Goal: Transaction & Acquisition: Purchase product/service

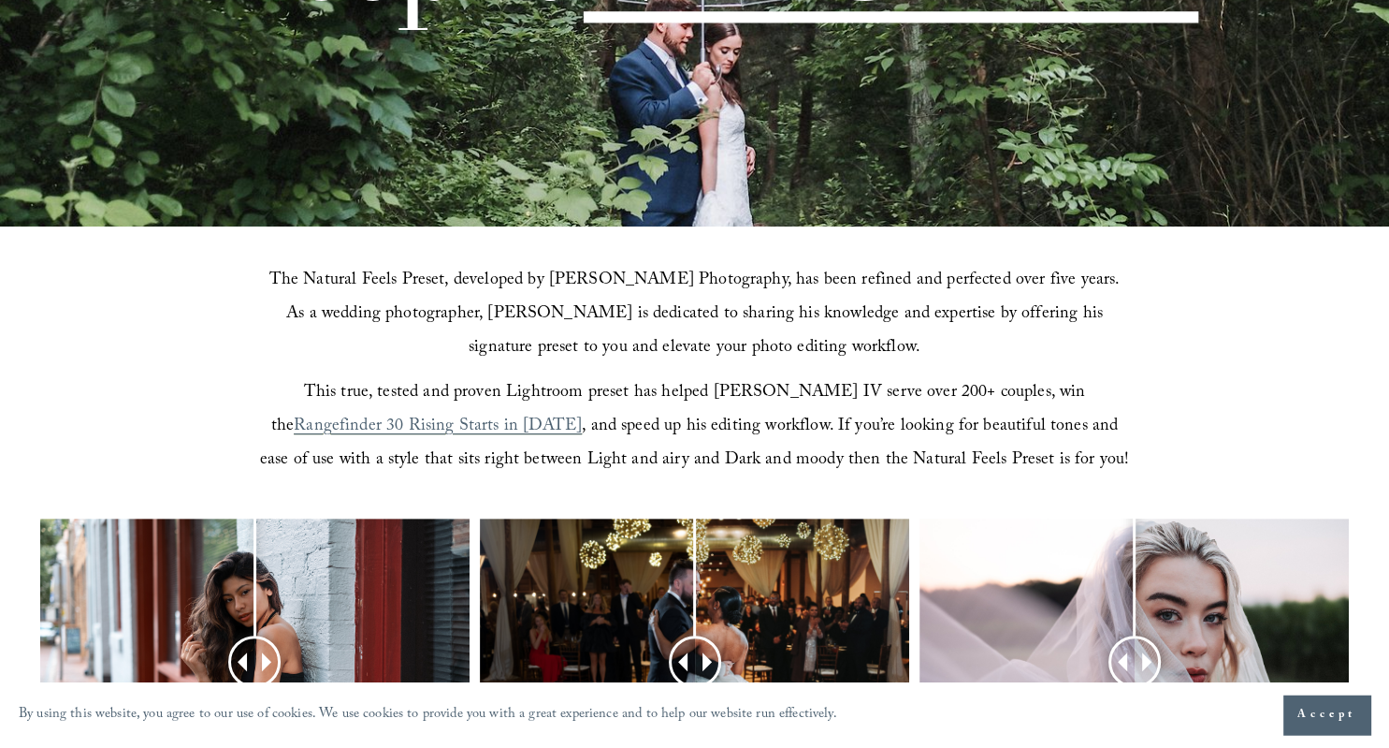
scroll to position [689, 0]
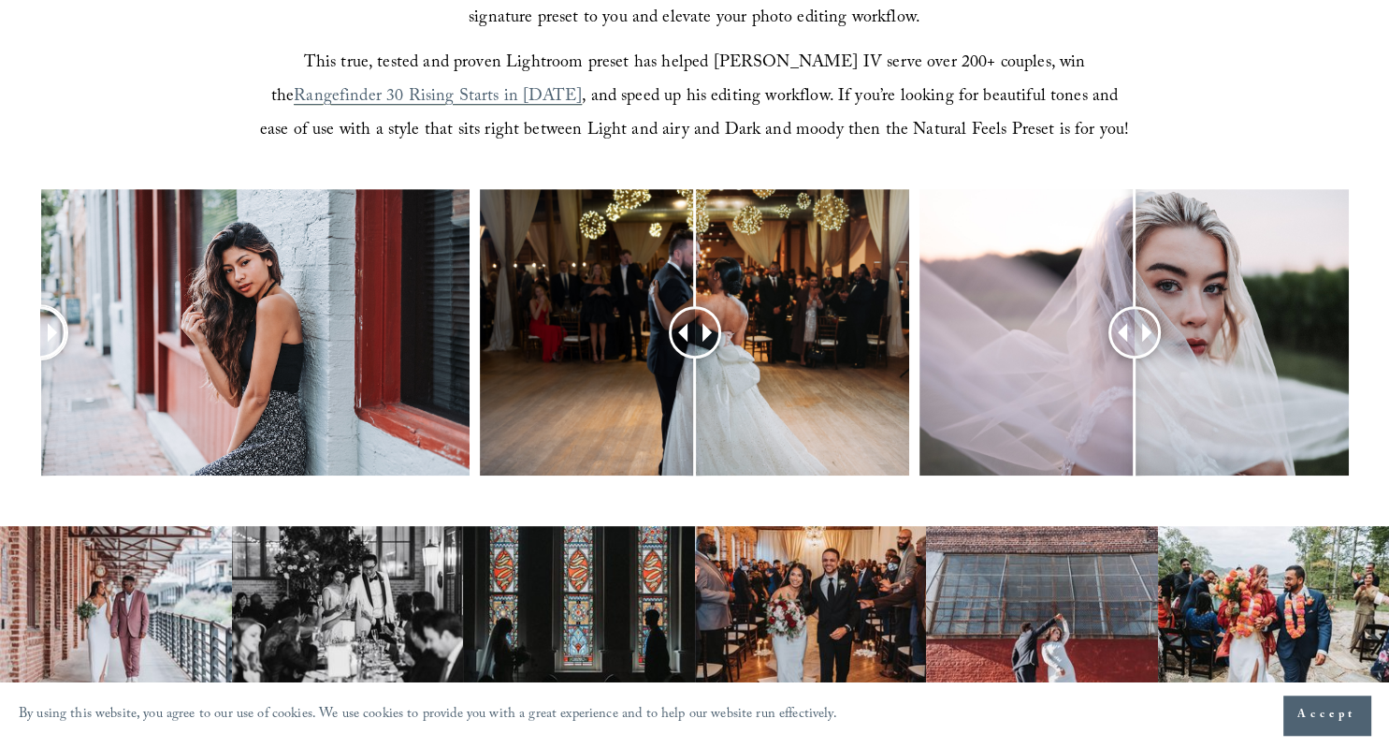
drag, startPoint x: 253, startPoint y: 326, endPoint x: 39, endPoint y: 312, distance: 213.8
click at [39, 312] on div at bounding box center [40, 332] width 50 height 50
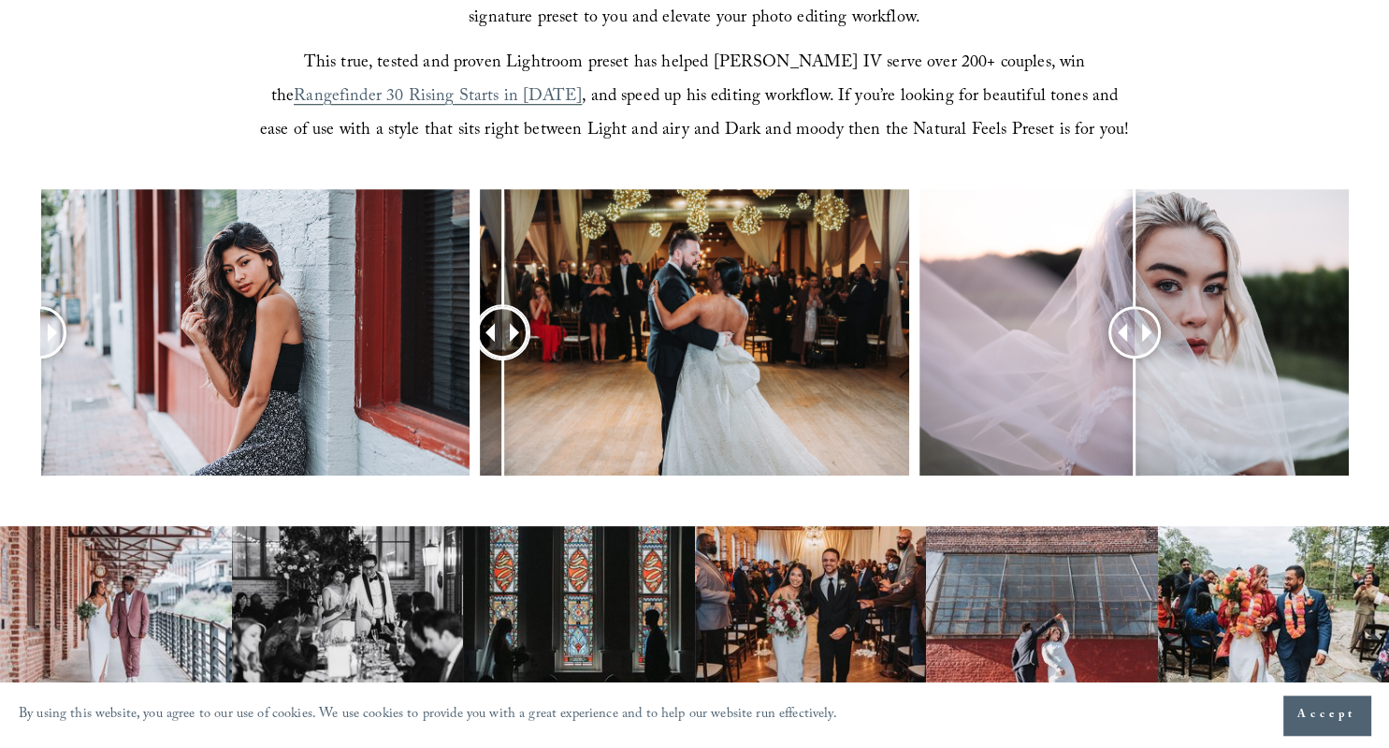
drag, startPoint x: 702, startPoint y: 326, endPoint x: 502, endPoint y: 347, distance: 200.4
click at [502, 347] on div at bounding box center [502, 332] width 52 height 52
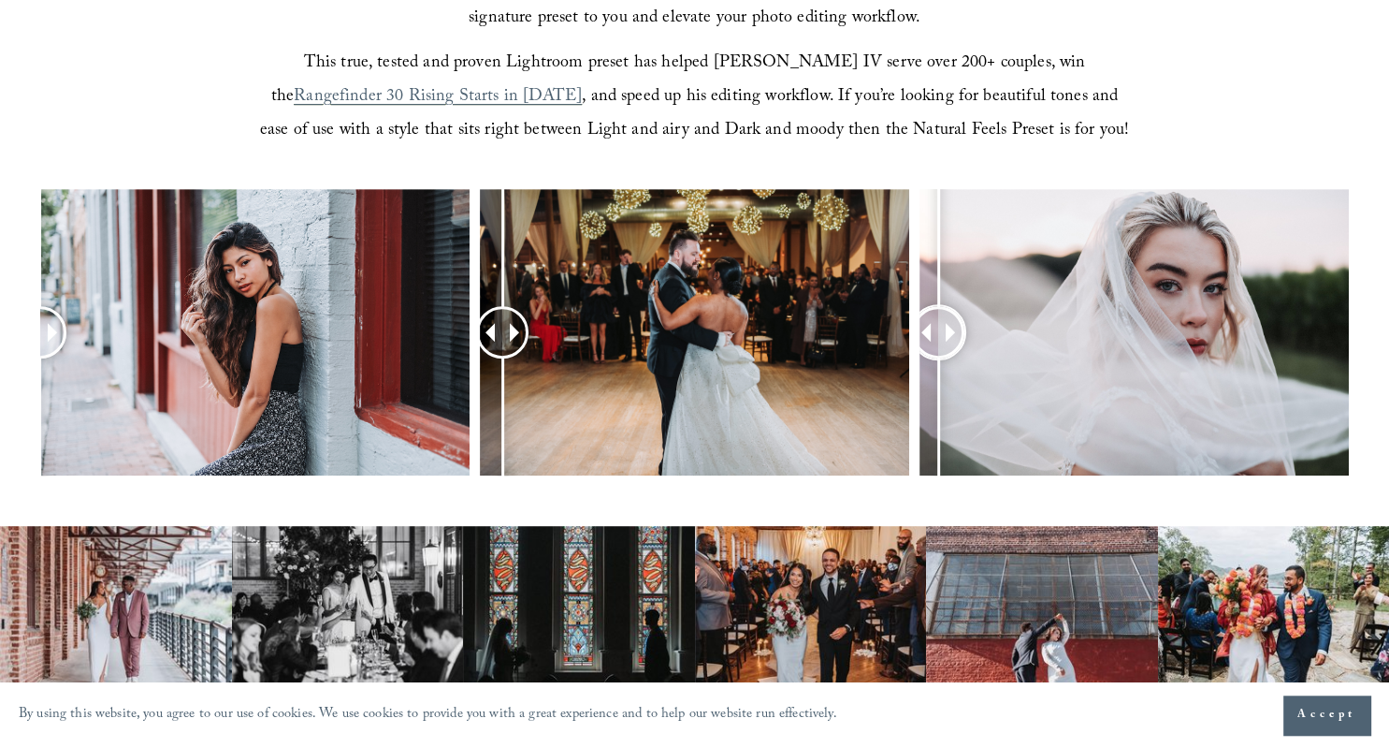
drag, startPoint x: 1124, startPoint y: 318, endPoint x: 938, endPoint y: 349, distance: 187.8
click at [938, 349] on div at bounding box center [937, 331] width 51 height 51
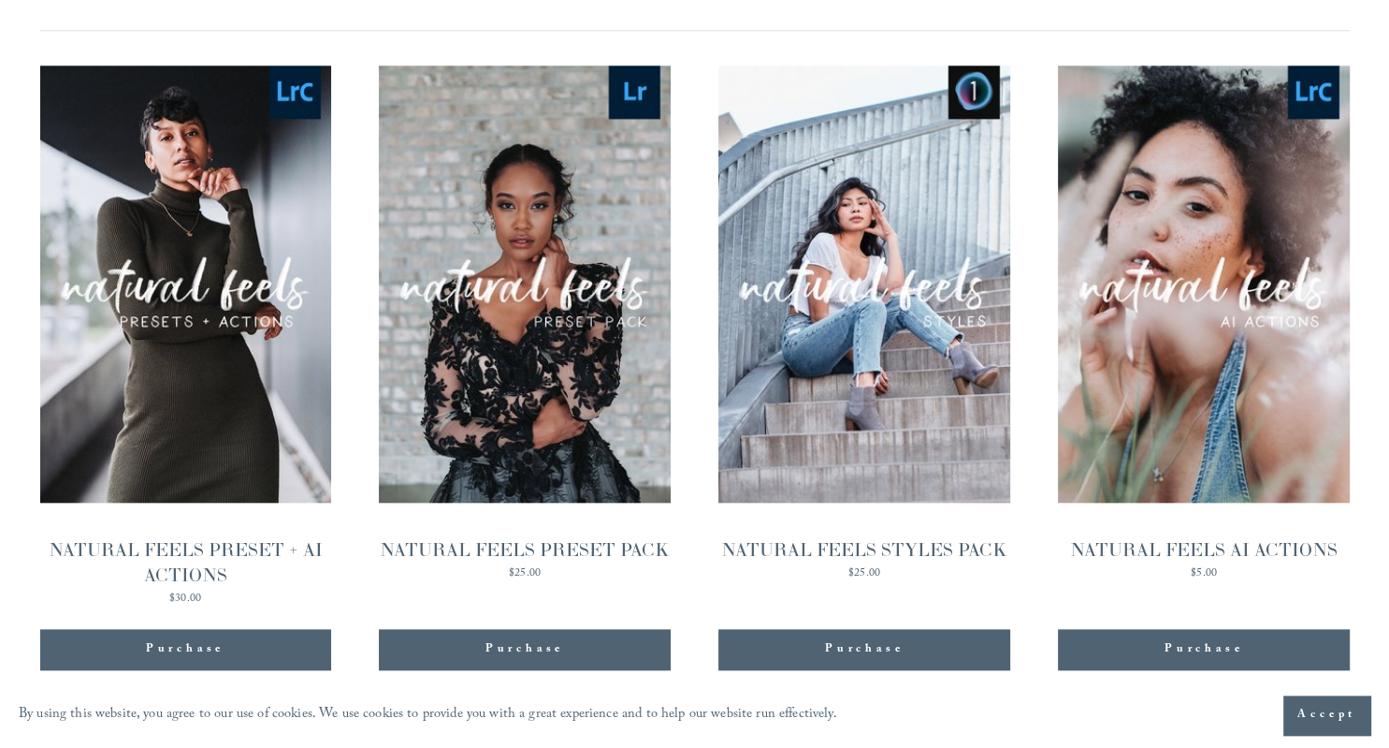
scroll to position [1835, 0]
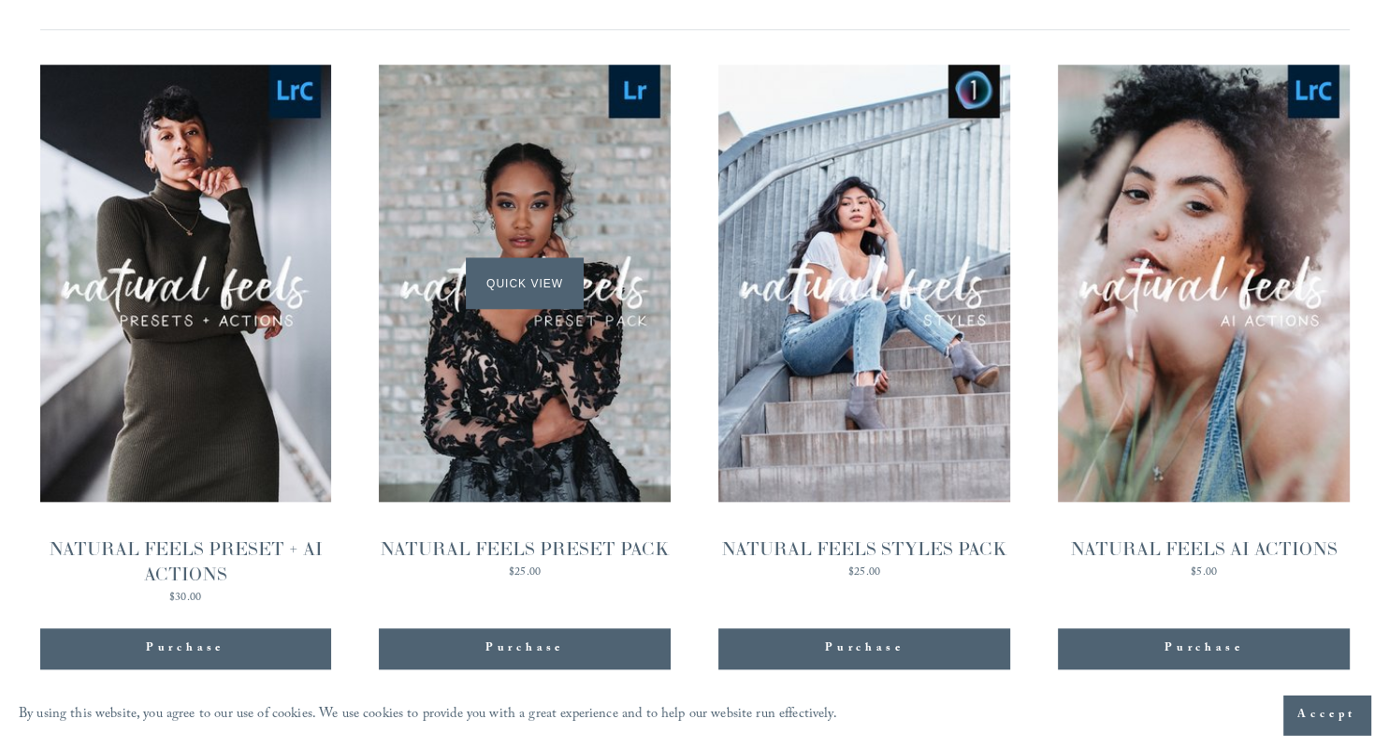
click at [575, 440] on div "Quick View" at bounding box center [524, 283] width 291 height 437
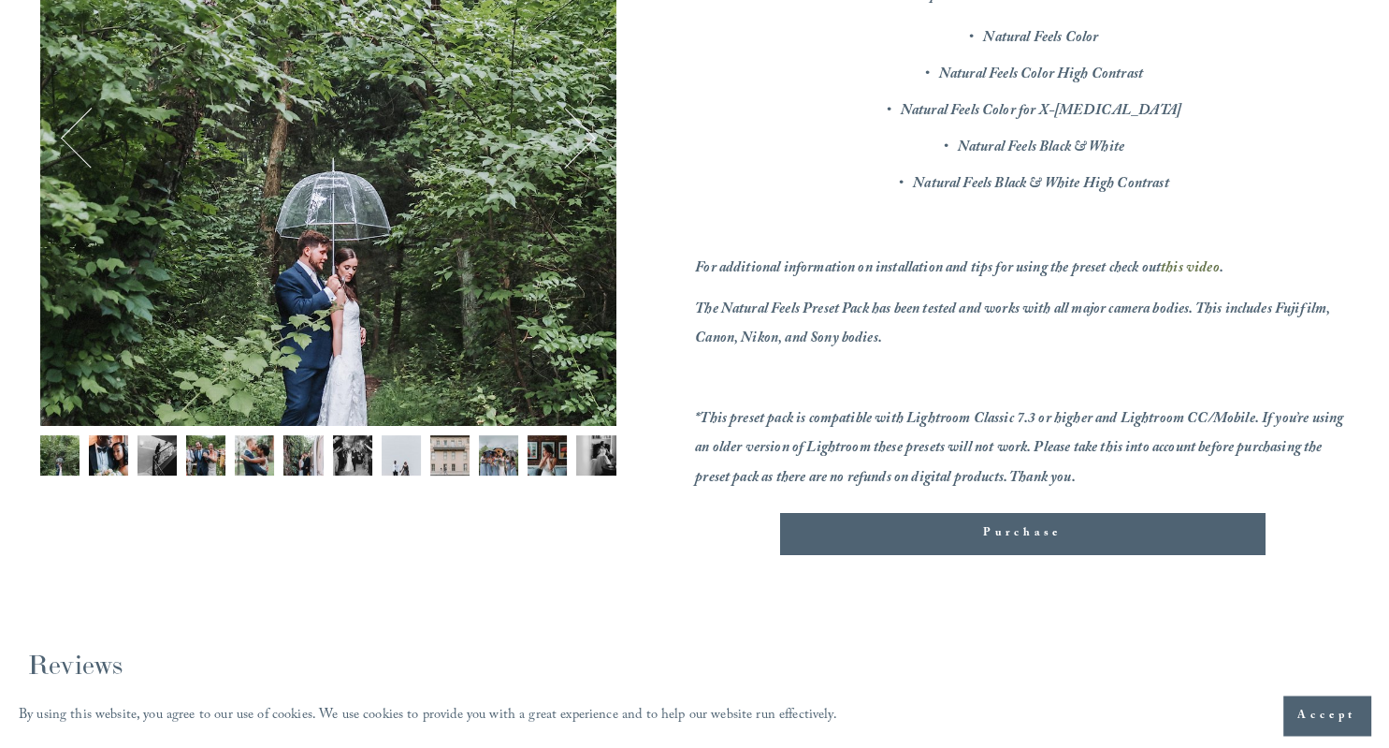
scroll to position [397, 0]
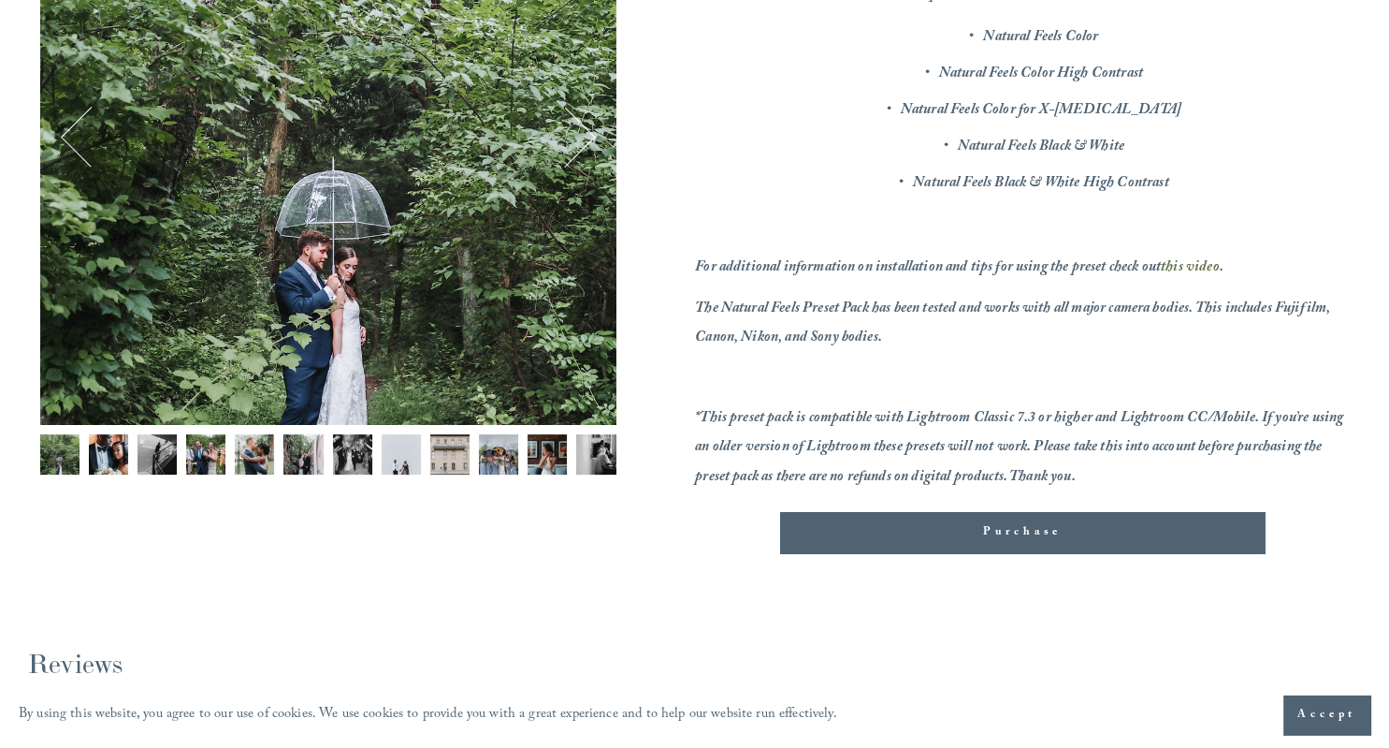
click at [110, 459] on img "Image 2 of 12" at bounding box center [108, 453] width 39 height 39
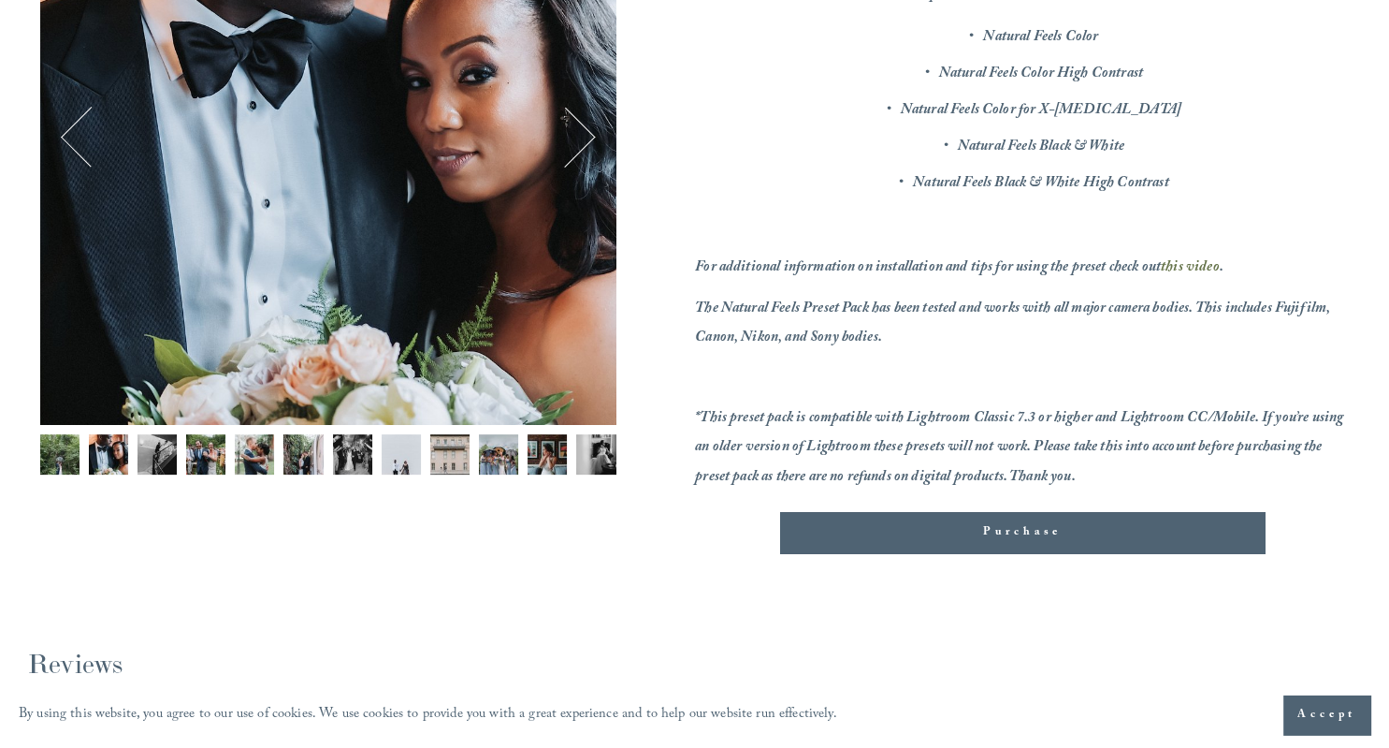
click at [167, 448] on img "Image 3 of 12" at bounding box center [157, 453] width 39 height 39
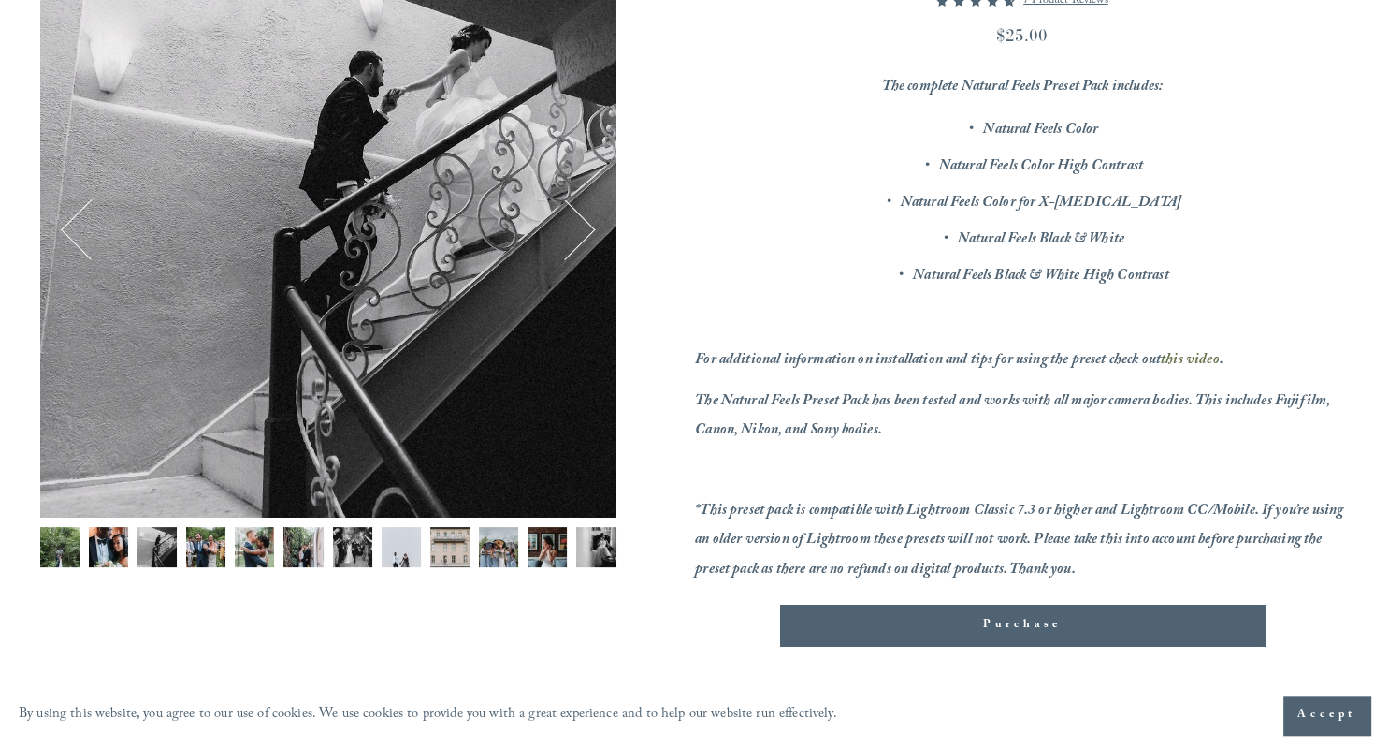
scroll to position [302, 0]
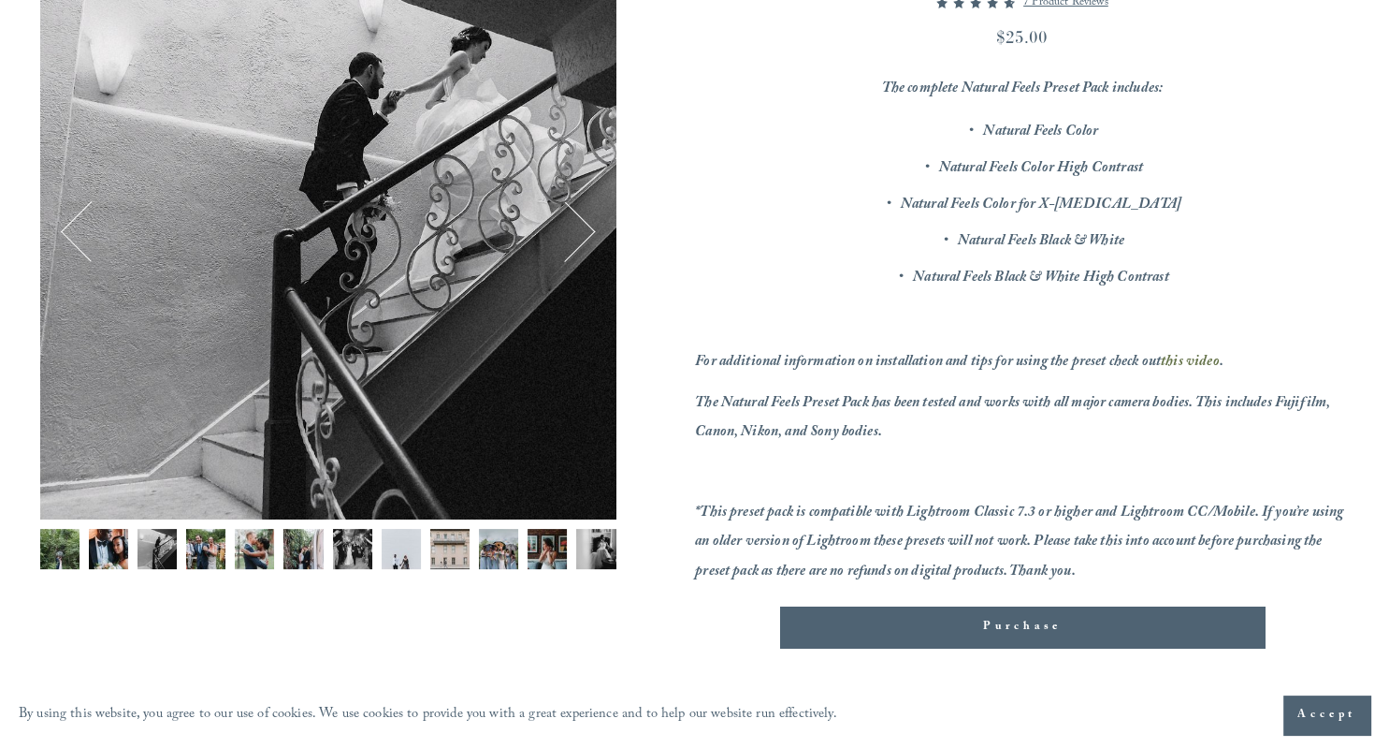
click at [205, 563] on img "Image 4 of 12" at bounding box center [205, 548] width 39 height 39
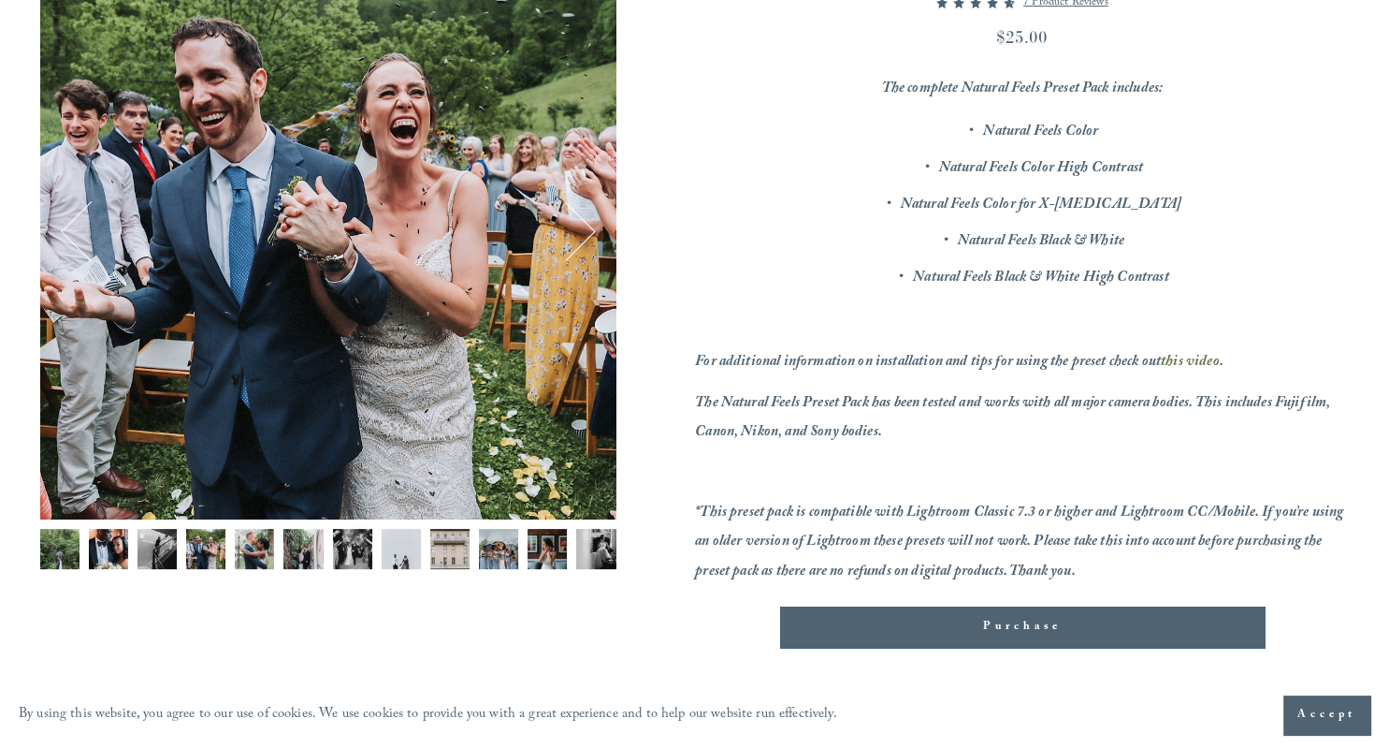
click at [244, 554] on img "Image 5 of 12" at bounding box center [254, 548] width 39 height 39
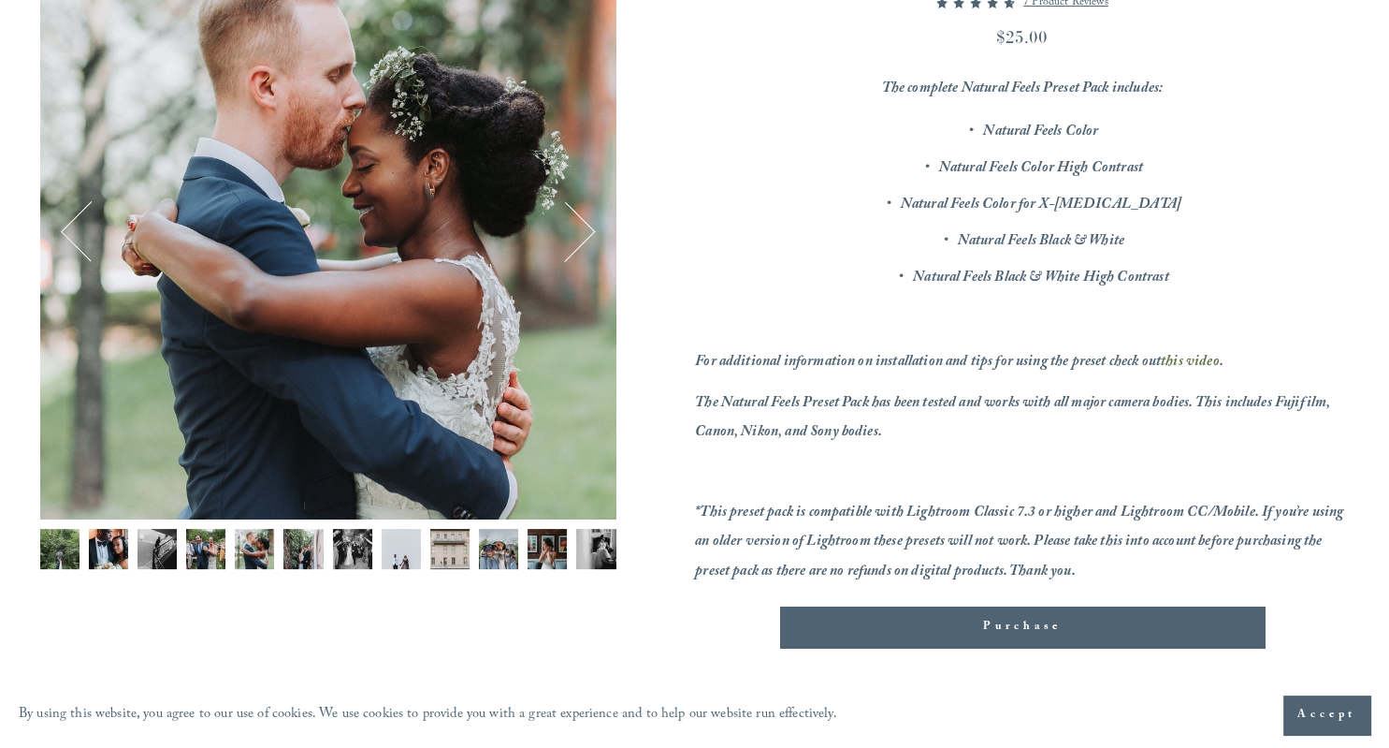
click at [279, 552] on div "Gallery thumbnails" at bounding box center [328, 554] width 576 height 50
click at [255, 548] on img "Image 5 of 12" at bounding box center [254, 548] width 39 height 39
click at [354, 548] on img "Image 7 of 12" at bounding box center [352, 548] width 39 height 39
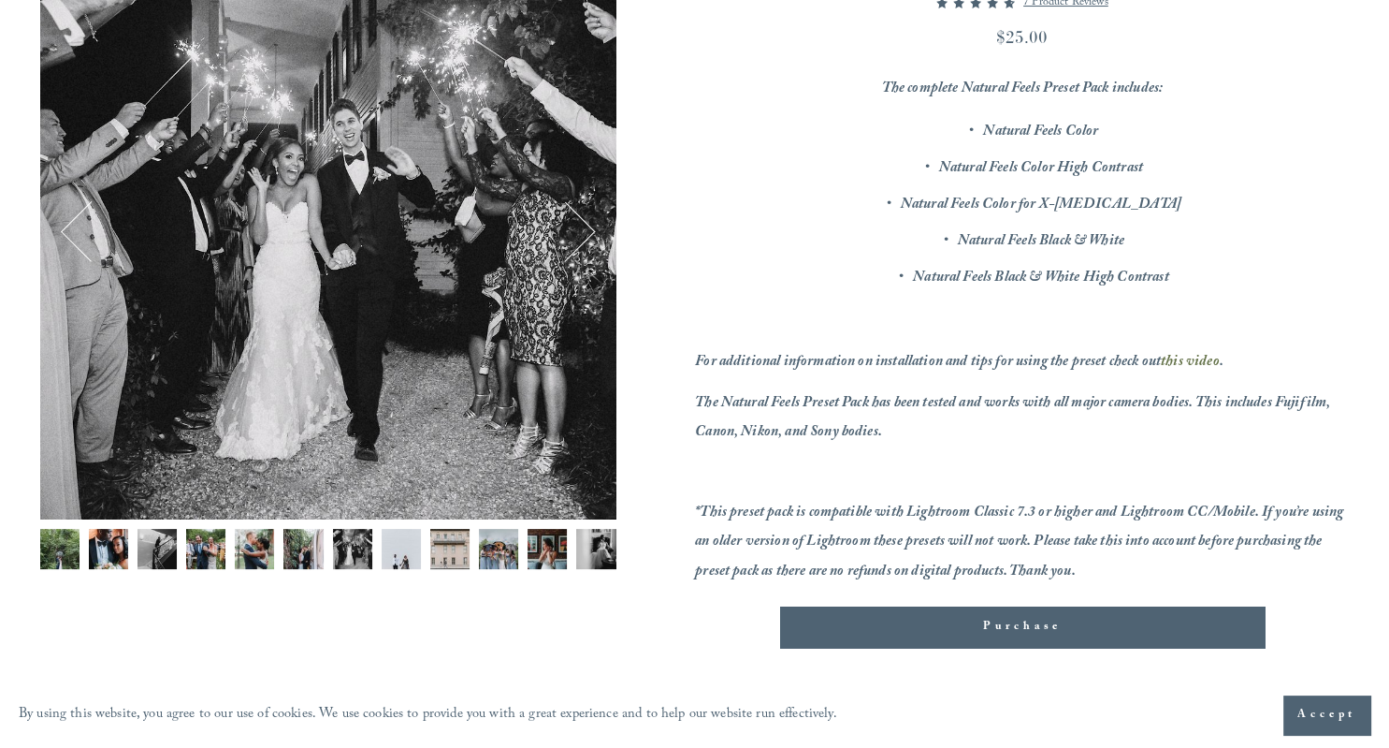
click at [405, 545] on img "Image 8 of 12" at bounding box center [401, 548] width 39 height 39
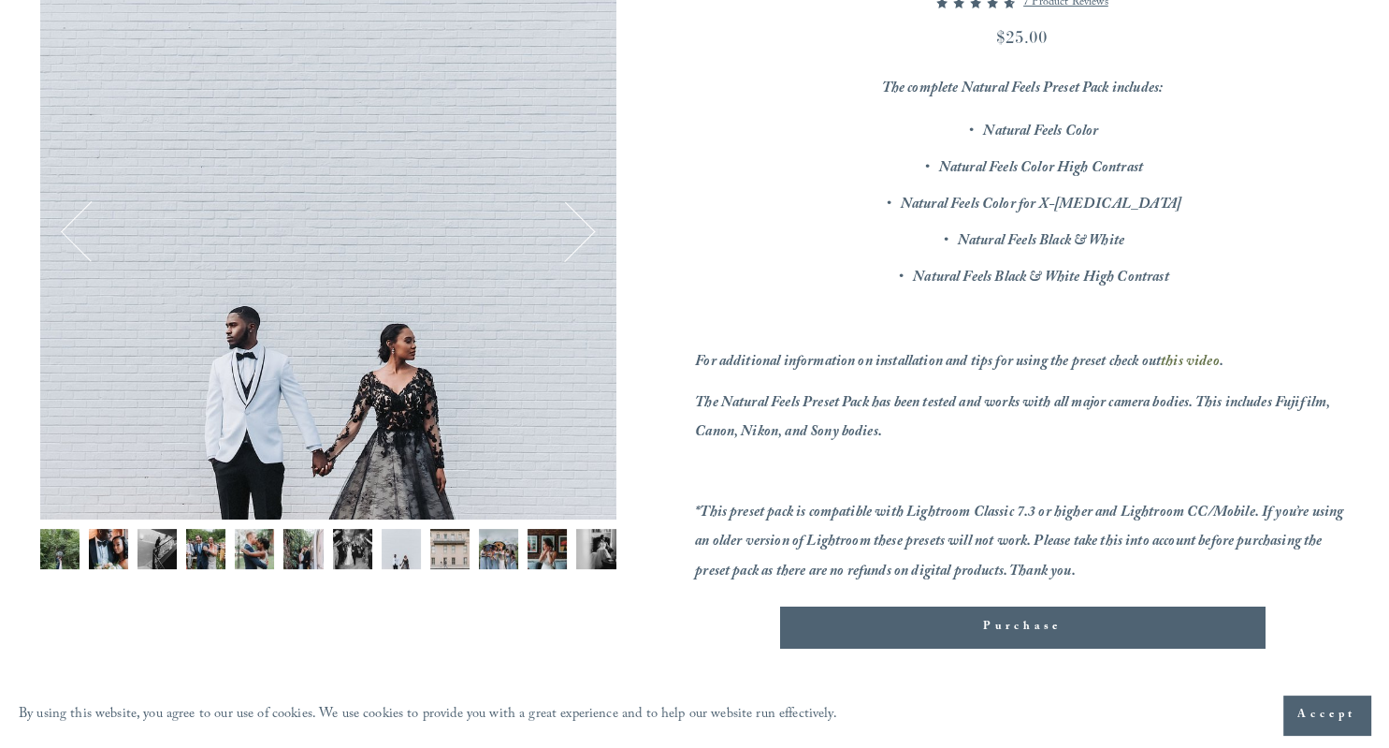
click at [462, 541] on img "Image 9 of 12" at bounding box center [449, 548] width 39 height 39
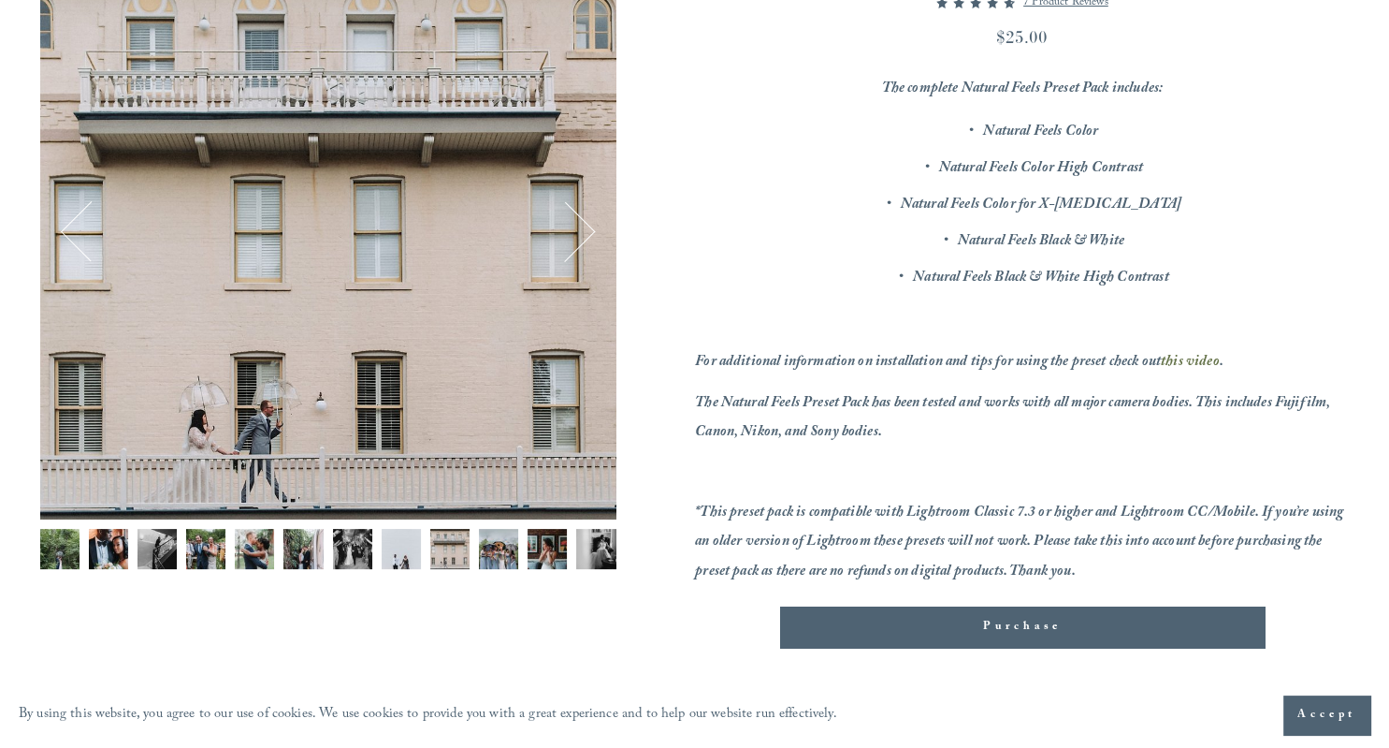
click at [497, 544] on img "Image 10 of 12" at bounding box center [498, 548] width 39 height 39
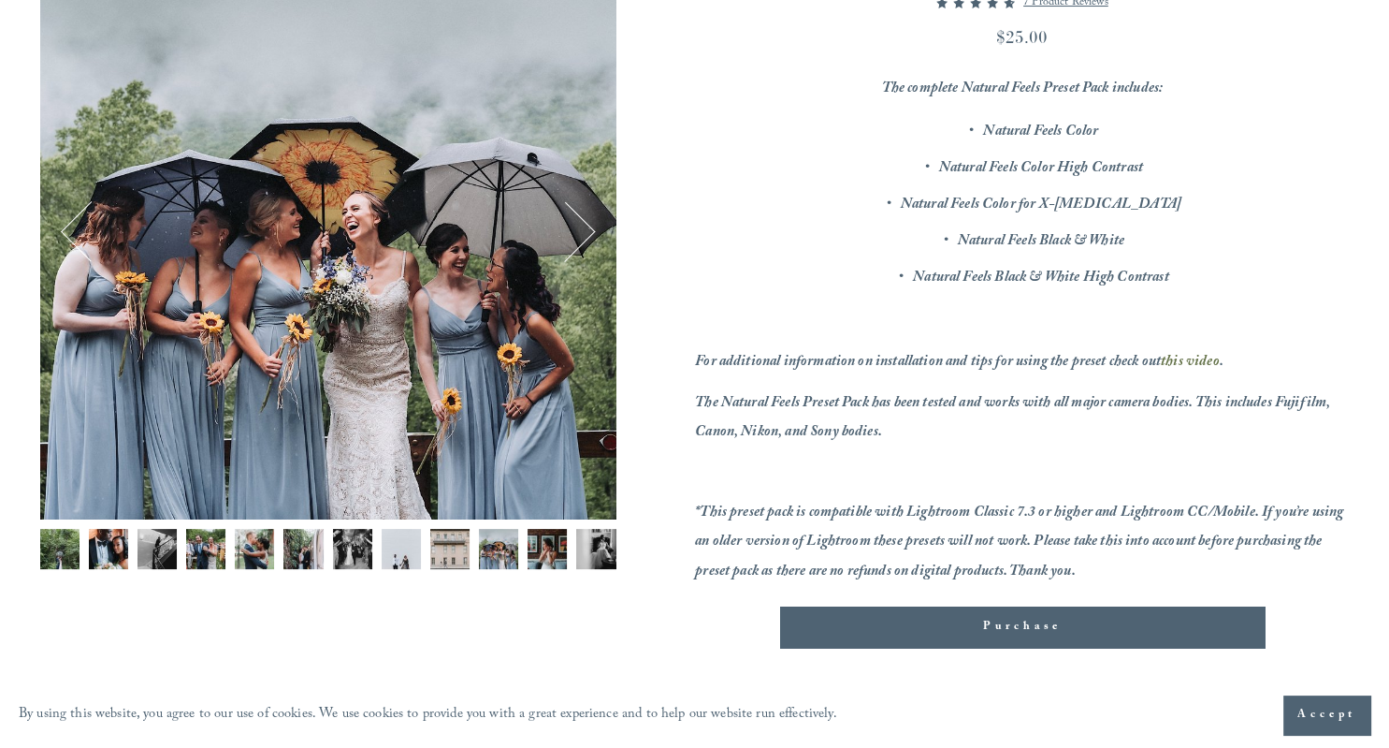
click at [612, 551] on img "Image 12 of 12" at bounding box center [595, 548] width 39 height 39
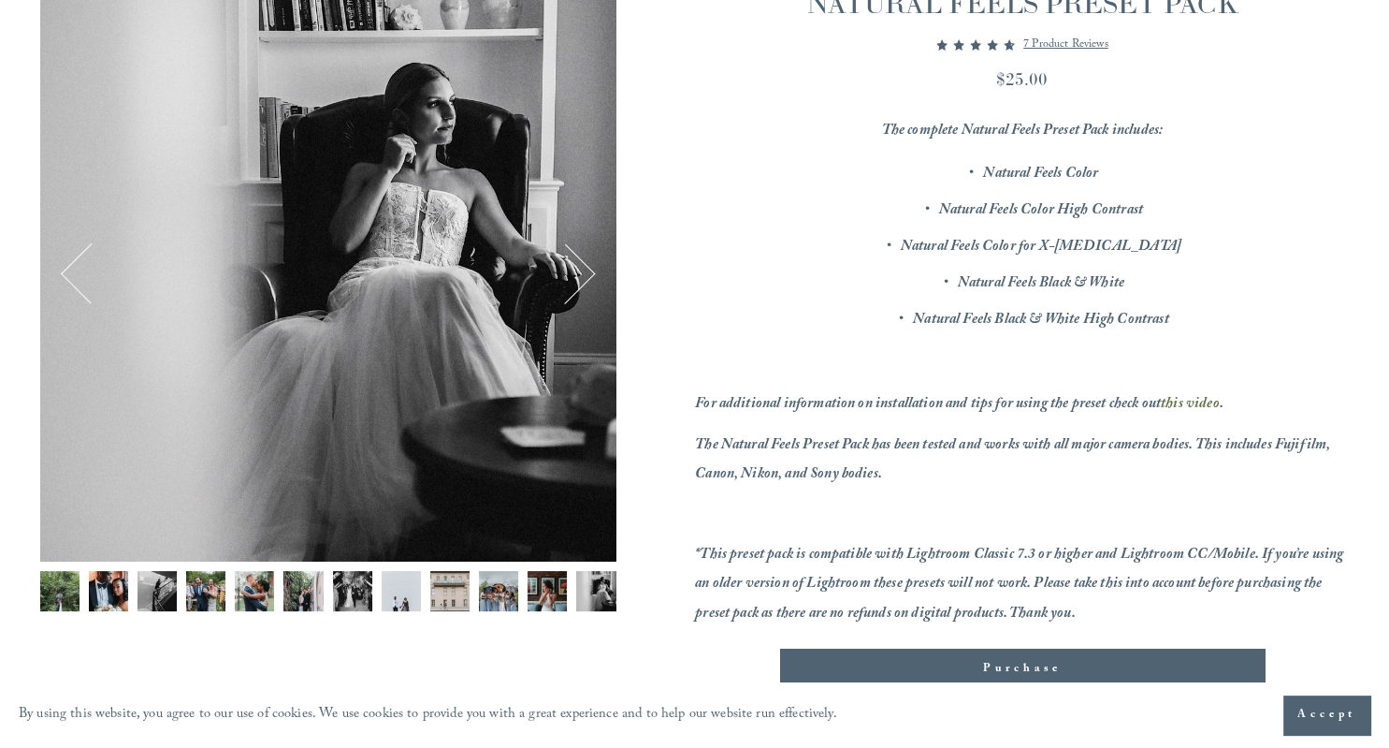
scroll to position [0, 0]
